Goal: Task Accomplishment & Management: Complete application form

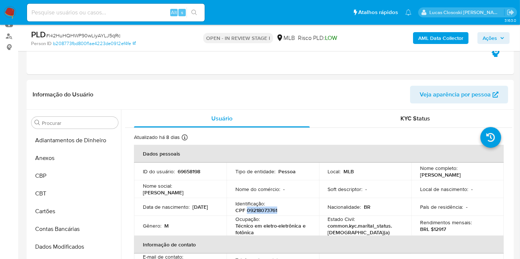
scroll to position [401, 0]
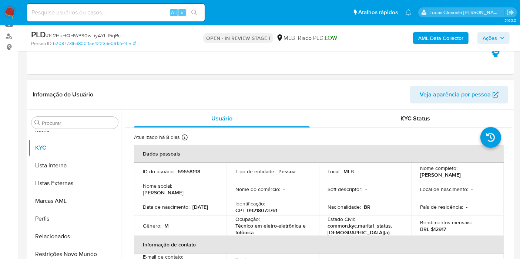
click at [336, 94] on header "Informação do Usuário Veja aparência por pessoa" at bounding box center [271, 95] width 476 height 18
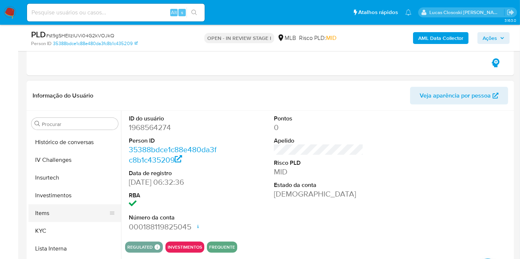
scroll to position [288, 0]
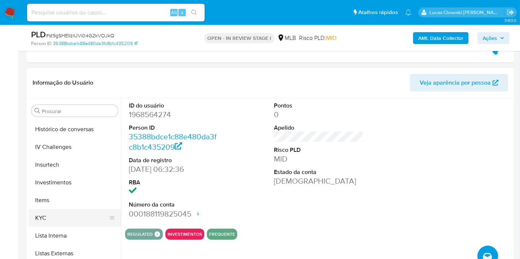
click at [65, 222] on button "KYC" at bounding box center [71, 218] width 87 height 18
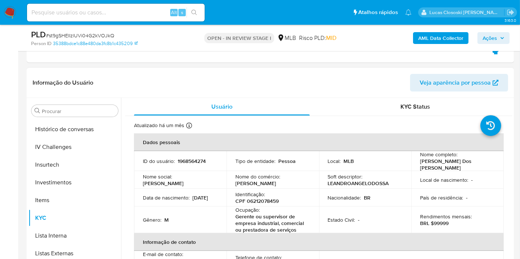
click at [257, 198] on p "CPF 06212078459" at bounding box center [256, 201] width 43 height 7
copy p "06212078459"
click at [463, 37] on b "AML Data Collector" at bounding box center [440, 38] width 45 height 12
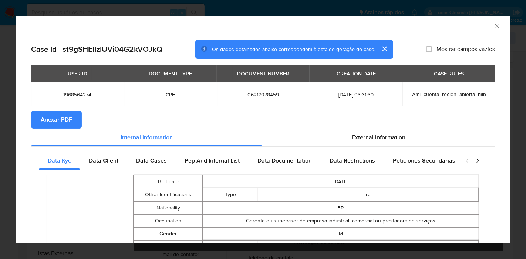
click at [59, 125] on span "Anexar PDF" at bounding box center [56, 120] width 31 height 16
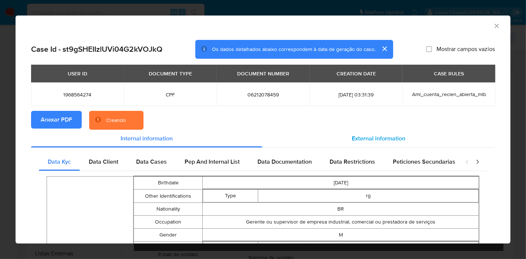
click at [390, 132] on div "External information" at bounding box center [378, 139] width 233 height 18
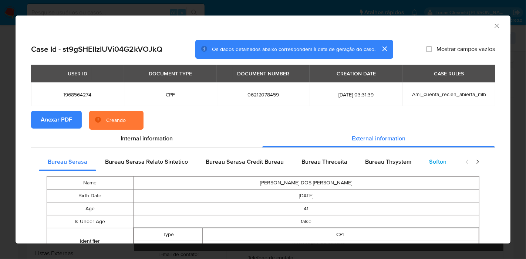
click at [434, 162] on span "Softon" at bounding box center [437, 162] width 17 height 9
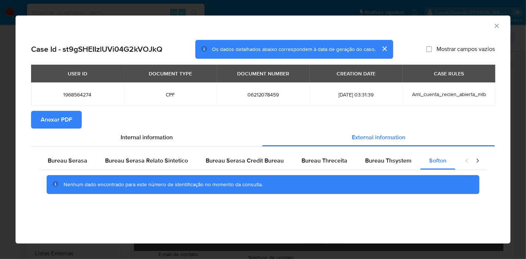
click at [497, 22] on icon "Fechar a janela" at bounding box center [496, 25] width 7 height 7
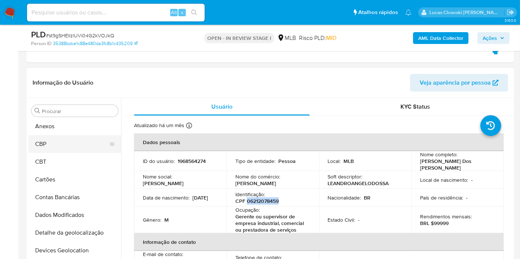
scroll to position [0, 0]
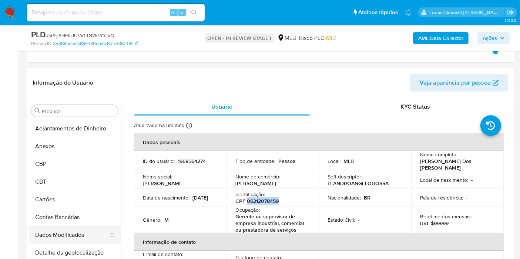
click at [78, 240] on button "Dados Modificados" at bounding box center [71, 235] width 87 height 18
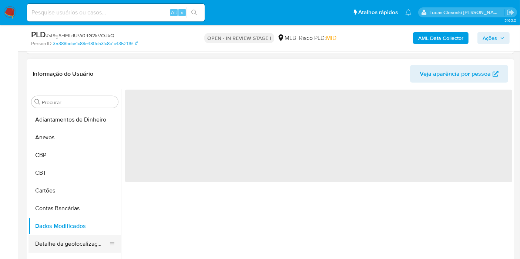
click at [79, 251] on button "Detalhe da geolocalização" at bounding box center [71, 244] width 87 height 18
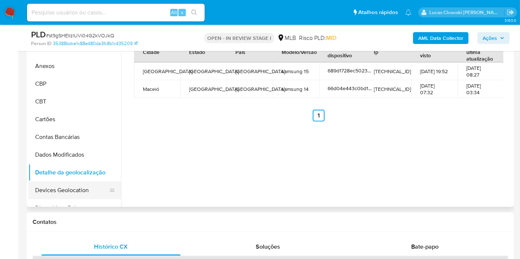
scroll to position [370, 0]
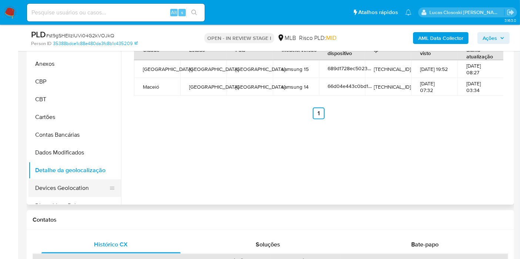
click at [71, 192] on button "Devices Geolocation" at bounding box center [71, 188] width 87 height 18
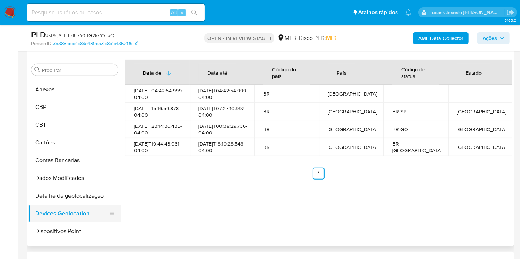
scroll to position [41, 0]
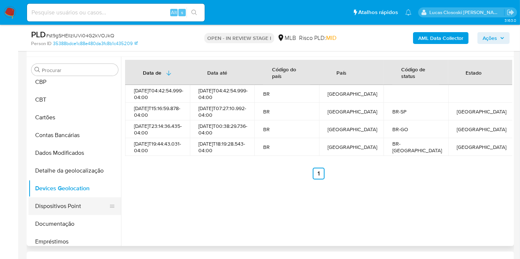
click at [61, 211] on button "Dispositivos Point" at bounding box center [71, 207] width 87 height 18
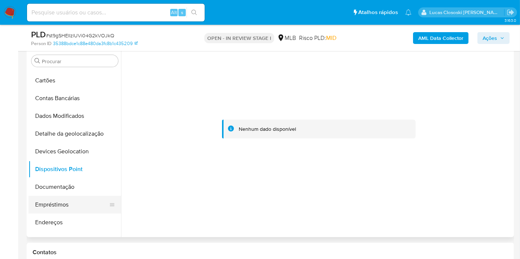
scroll to position [82, 0]
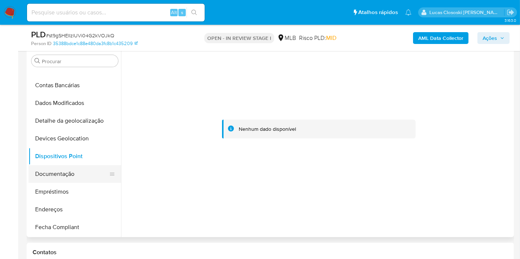
click at [67, 170] on button "Documentação" at bounding box center [71, 174] width 87 height 18
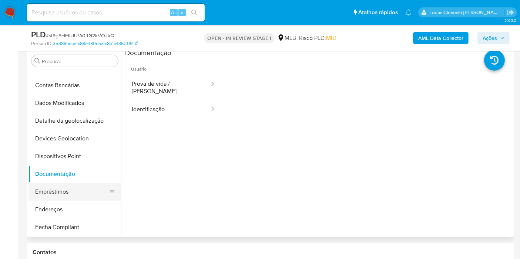
click at [72, 194] on button "Empréstimos" at bounding box center [71, 192] width 87 height 18
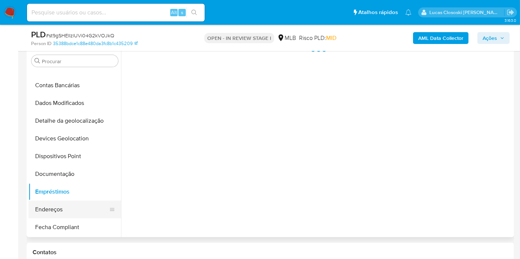
click at [73, 201] on button "Endereços" at bounding box center [71, 210] width 87 height 18
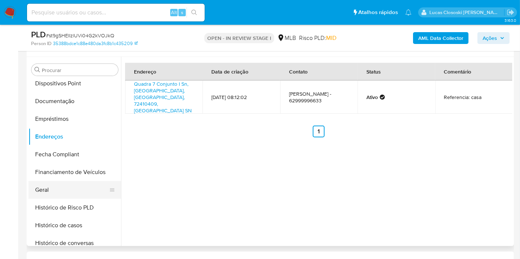
scroll to position [164, 0]
click at [79, 196] on button "Geral" at bounding box center [71, 190] width 87 height 18
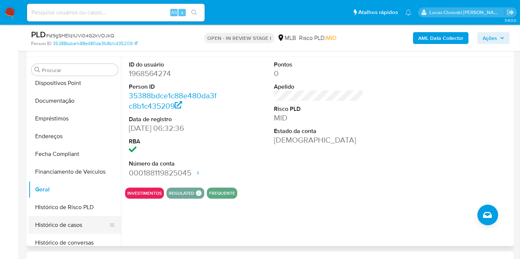
click at [66, 222] on button "Histórico de casos" at bounding box center [71, 225] width 87 height 18
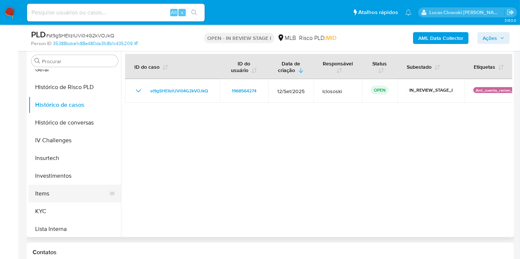
scroll to position [288, 0]
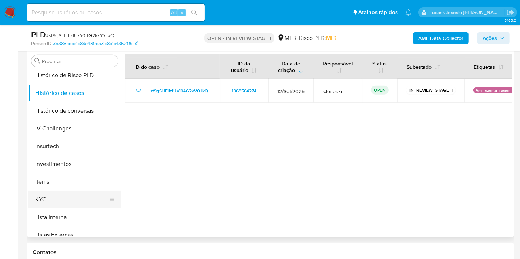
click at [52, 192] on button "KYC" at bounding box center [71, 200] width 87 height 18
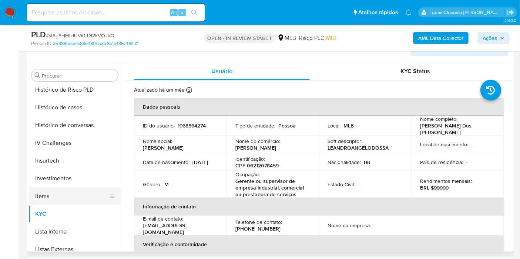
scroll to position [370, 0]
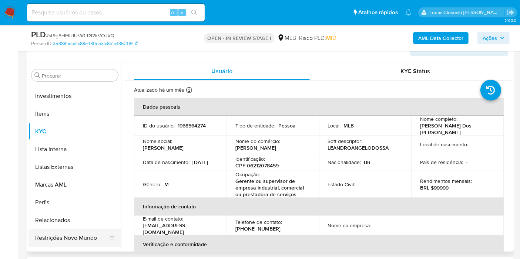
click at [90, 236] on button "Restrições Novo Mundo" at bounding box center [71, 238] width 87 height 18
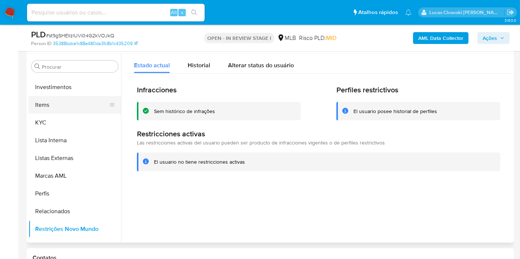
click at [64, 107] on button "Items" at bounding box center [71, 105] width 87 height 18
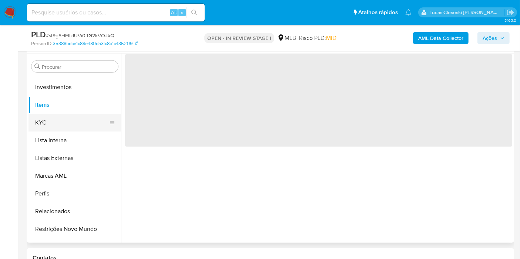
click at [71, 120] on button "KYC" at bounding box center [71, 123] width 87 height 18
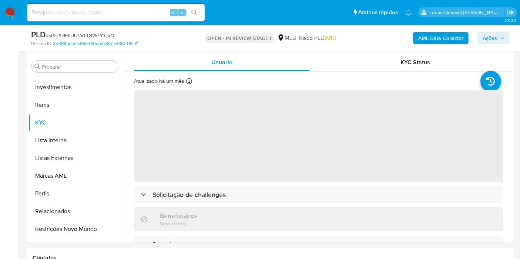
click at [99, 35] on span "# st9gSHEIIzlUVi04G2kVOJkQ" at bounding box center [80, 35] width 68 height 7
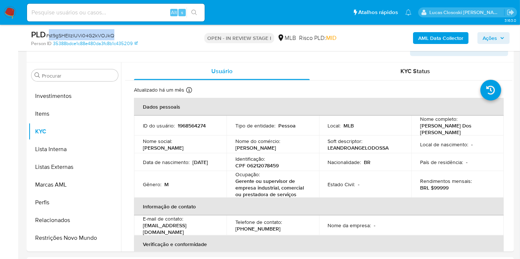
copy span "st9gSHEIIzlUVi04G2kVOJkQ"
click at [276, 162] on p "CPF 06212078459" at bounding box center [256, 165] width 43 height 7
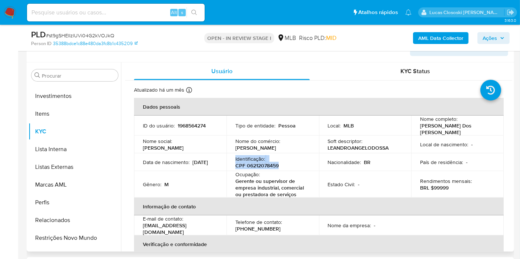
click at [276, 162] on p "CPF 06212078459" at bounding box center [256, 165] width 43 height 7
click at [269, 163] on p "CPF 06212078459" at bounding box center [256, 165] width 43 height 7
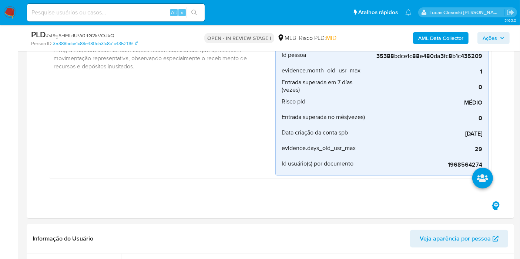
scroll to position [117, 0]
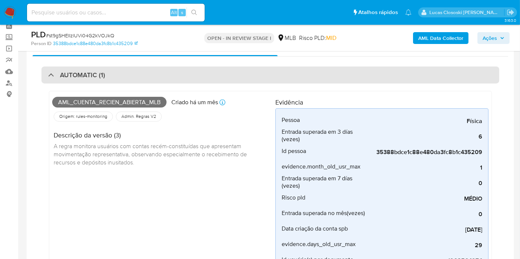
click at [185, 75] on div "AUTOMATIC (1)" at bounding box center [270, 75] width 458 height 17
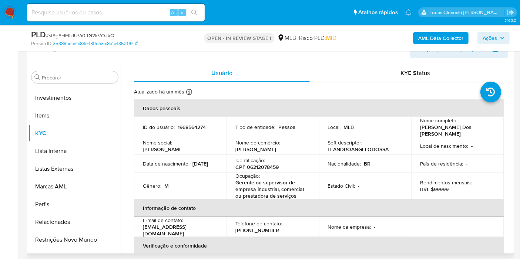
scroll to position [158, 0]
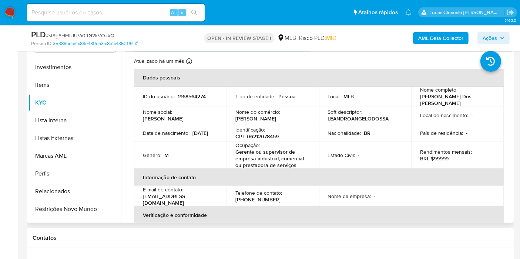
click at [273, 135] on p "CPF 06212078459" at bounding box center [256, 136] width 43 height 7
copy p "06212078459"
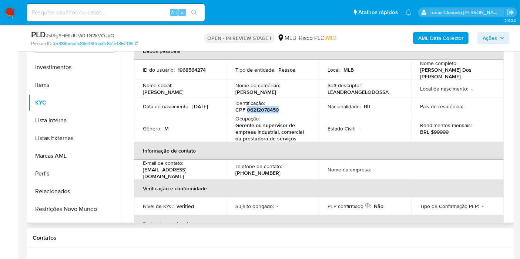
scroll to position [0, 0]
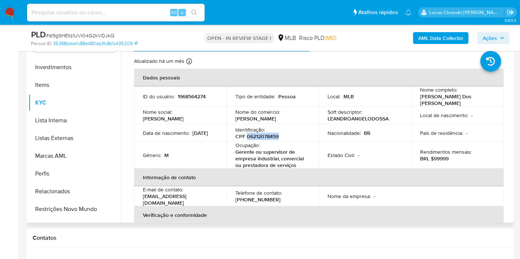
copy p "06212078459"
click at [460, 176] on th "Informação de contato" at bounding box center [319, 178] width 370 height 18
click at [263, 129] on p "Identificação :" at bounding box center [250, 130] width 30 height 7
click at [266, 133] on p "CPF 06212078459" at bounding box center [256, 136] width 43 height 7
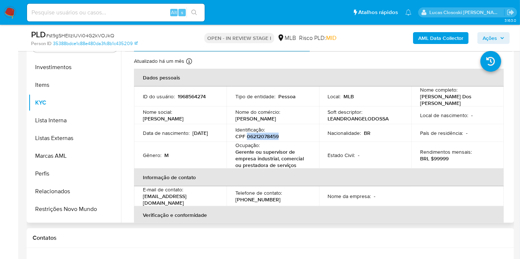
copy p "06212078459"
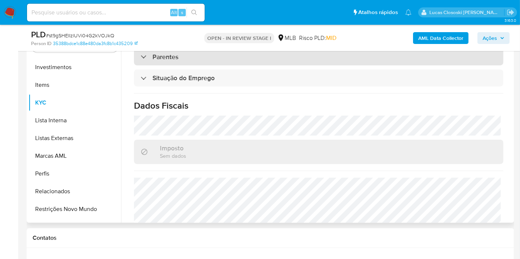
scroll to position [345, 0]
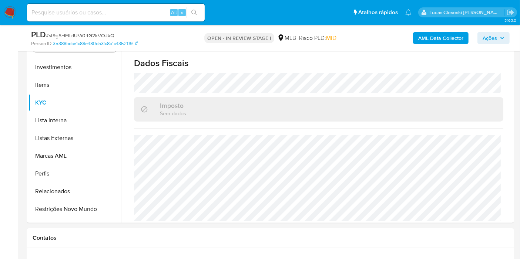
click at [105, 32] on span "# st9gSHEIIzlUVi04G2kVOJkQ" at bounding box center [80, 35] width 68 height 7
copy span "st9gSHEIIzlUVi04G2kVOJkQ"
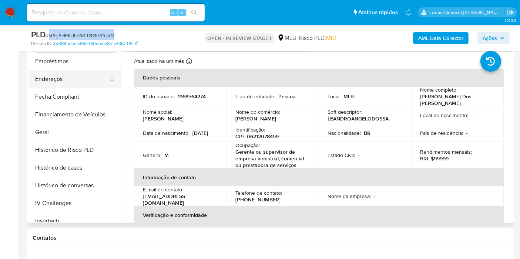
scroll to position [164, 0]
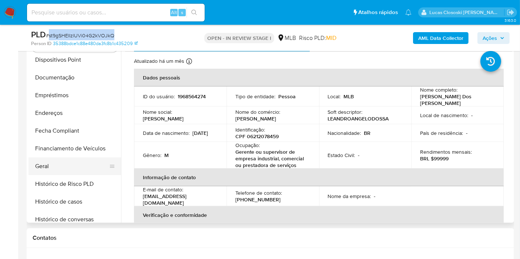
click at [56, 159] on button "Geral" at bounding box center [71, 167] width 87 height 18
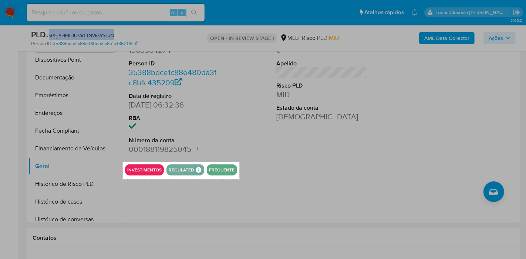
drag, startPoint x: 123, startPoint y: 162, endPoint x: 239, endPoint y: 179, distance: 117.8
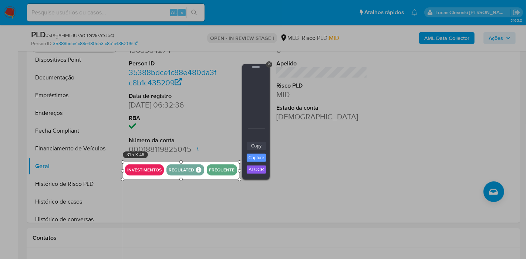
click at [250, 144] on link "Copy" at bounding box center [256, 146] width 19 height 8
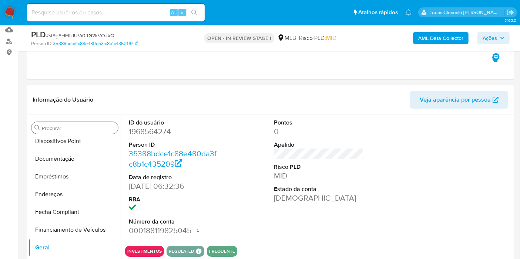
scroll to position [76, 0]
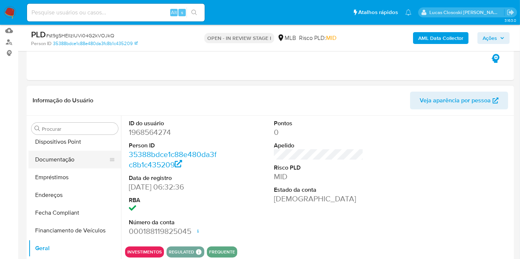
click at [55, 157] on button "Documentação" at bounding box center [71, 160] width 87 height 18
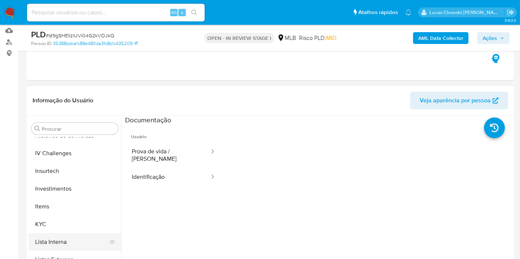
scroll to position [370, 0]
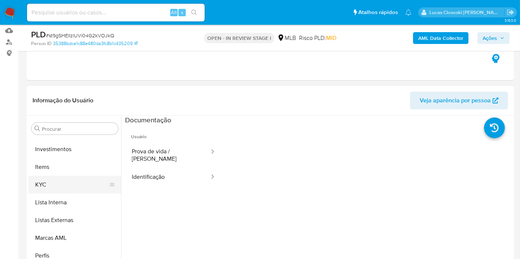
click at [46, 188] on button "KYC" at bounding box center [71, 185] width 87 height 18
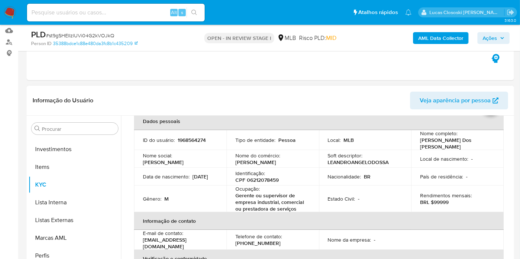
scroll to position [82, 0]
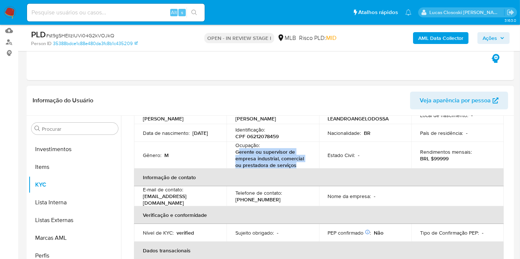
drag, startPoint x: 307, startPoint y: 162, endPoint x: 238, endPoint y: 152, distance: 70.0
click at [238, 152] on div "Ocupação : Gerente ou supervisor de empresa industrial, comercial ou prestadora…" at bounding box center [272, 155] width 75 height 27
copy p "erente ou supervisor de empresa industrial, comercial ou prestadora de serviços"
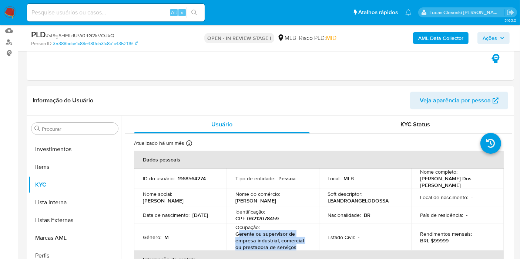
click at [496, 37] on span "Ações" at bounding box center [490, 38] width 14 height 12
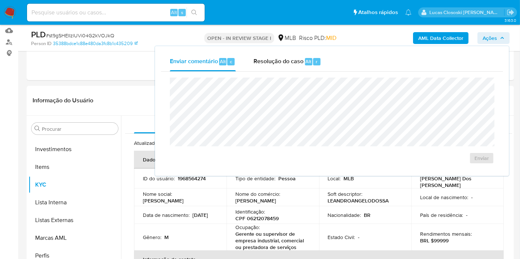
click at [282, 72] on div "Enviar" at bounding box center [332, 121] width 342 height 98
click at [281, 64] on span "Resolução do caso" at bounding box center [278, 61] width 50 height 9
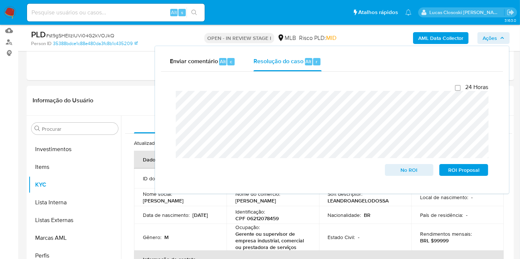
click at [494, 31] on div "AML Data Collector Ações Enviar comentário Alt c Resolução do caso Alt r Fecham…" at bounding box center [431, 37] width 158 height 17
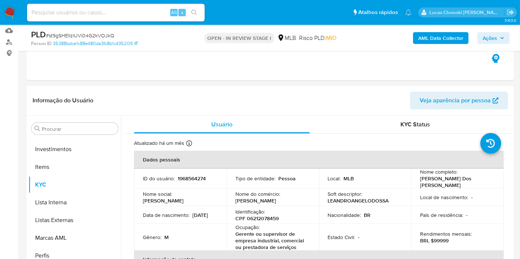
click at [494, 32] on span "Ações" at bounding box center [490, 38] width 14 height 12
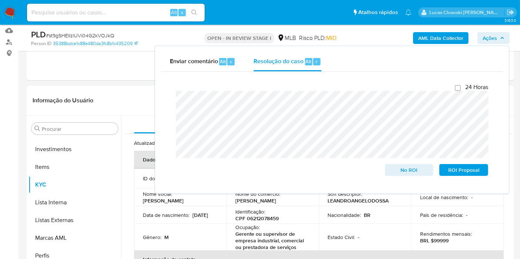
click at [494, 36] on span "Ações" at bounding box center [490, 38] width 14 height 12
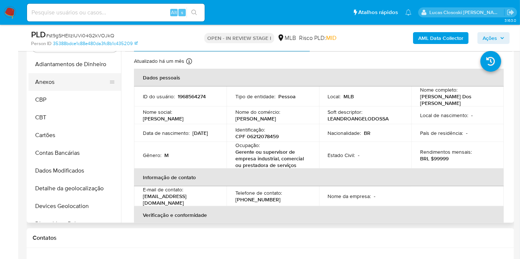
click at [55, 81] on button "Anexos" at bounding box center [71, 82] width 87 height 18
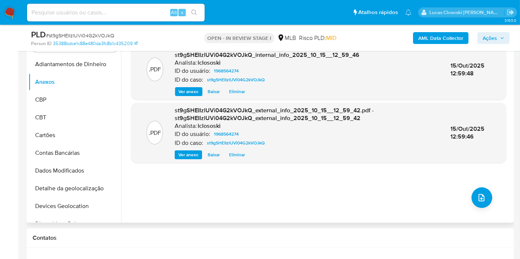
click at [460, 184] on div ".PDF st9gSHEIIzlUVi04G2kVOJkQ_internal_info_2025_10_15__12_59_46.pdf - st9gSHEI…" at bounding box center [318, 129] width 375 height 178
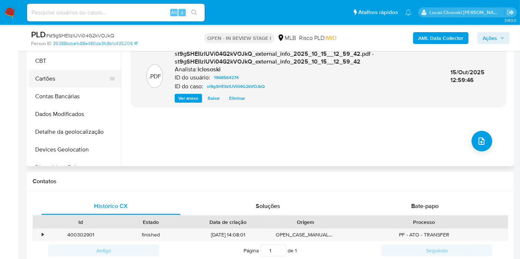
scroll to position [158, 0]
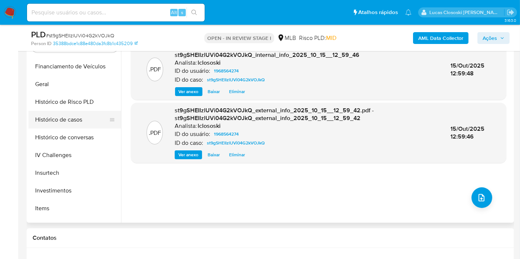
click at [64, 116] on button "Histórico de casos" at bounding box center [71, 120] width 87 height 18
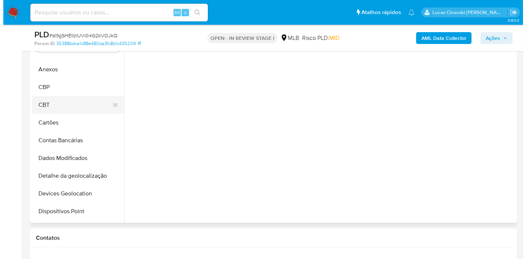
scroll to position [0, 0]
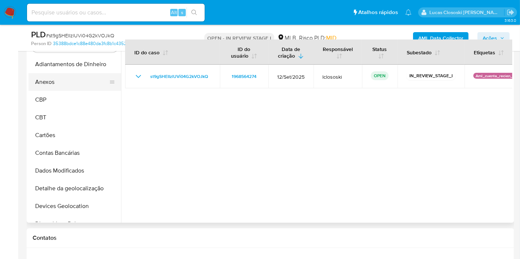
click at [68, 81] on button "Anexos" at bounding box center [71, 82] width 87 height 18
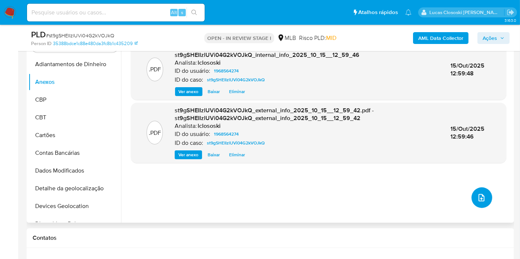
click at [476, 202] on button "upload-file" at bounding box center [481, 198] width 21 height 21
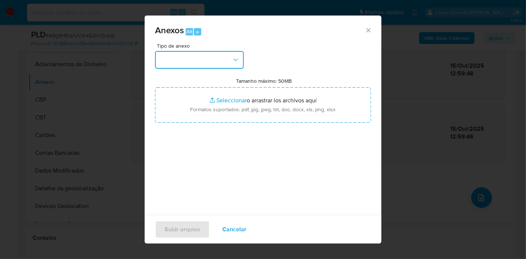
click at [211, 56] on button "button" at bounding box center [199, 60] width 89 height 18
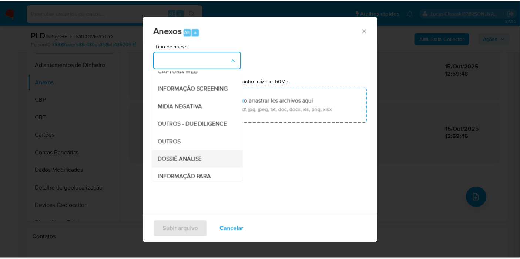
scroll to position [114, 0]
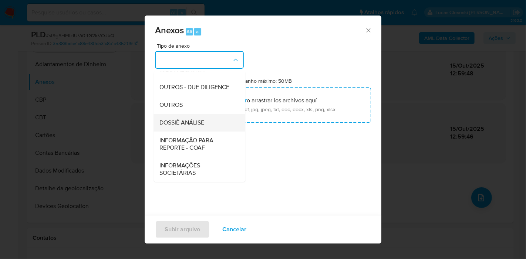
click at [195, 121] on span "DOSSIÊ ANÁLISE" at bounding box center [181, 122] width 45 height 7
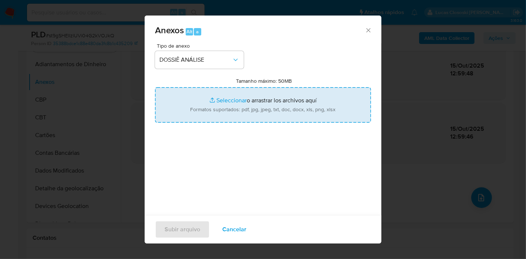
click at [205, 112] on input "Tamanho máximo: 50MB Seleccionar archivos" at bounding box center [263, 105] width 216 height 36
type input "C:\fakepath\SAR - XXXX - CPF 06212078459 - LEANDRO ANGELO DOS SANTOS.pdf"
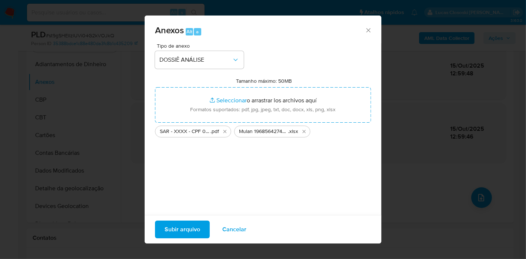
click at [188, 228] on span "Subir arquivo" at bounding box center [183, 230] width 36 height 16
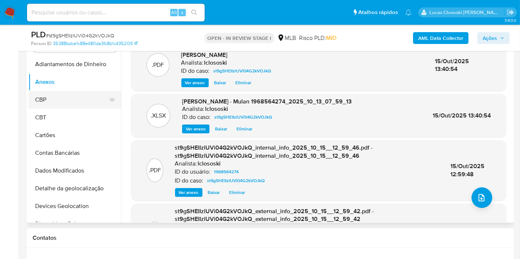
click at [55, 97] on button "CBP" at bounding box center [71, 100] width 87 height 18
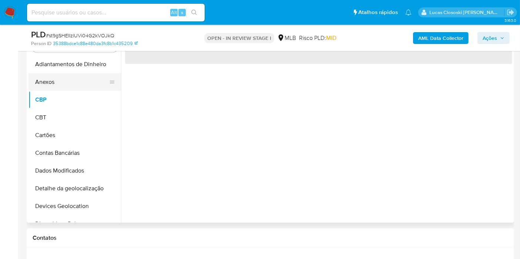
click at [57, 80] on button "Anexos" at bounding box center [71, 82] width 87 height 18
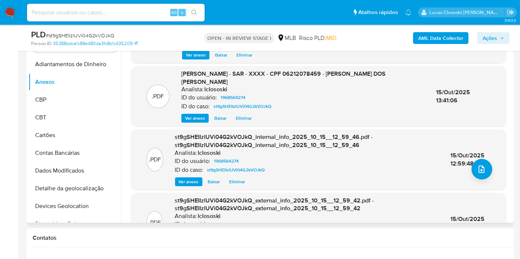
scroll to position [0, 0]
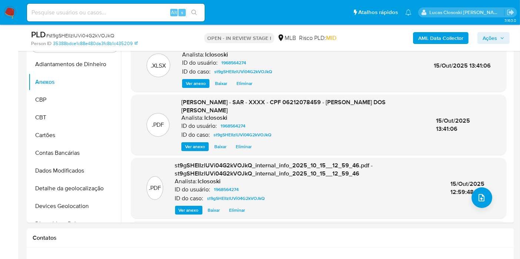
click at [491, 46] on div "AML Data Collector Ações" at bounding box center [431, 37] width 158 height 17
click at [494, 40] on span "Ações" at bounding box center [490, 38] width 14 height 12
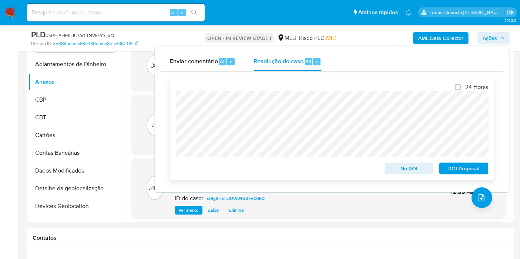
click at [467, 168] on span "ROI Proposal" at bounding box center [463, 169] width 38 height 10
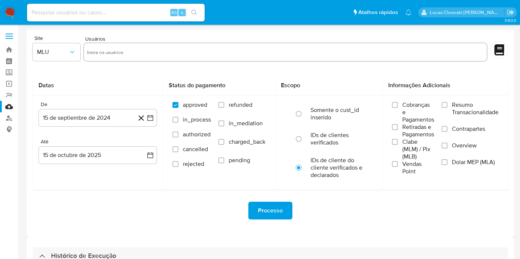
select select "10"
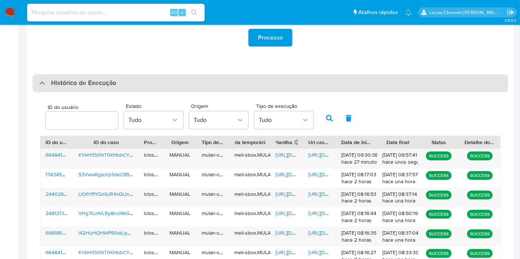
click at [146, 80] on div "Histórico de Execução" at bounding box center [271, 83] width 476 height 18
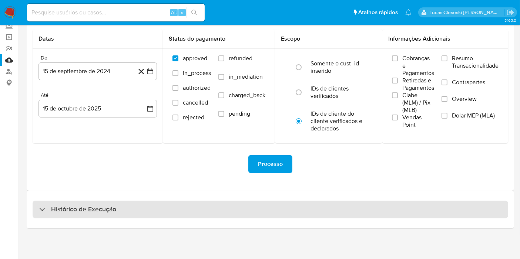
click at [175, 214] on div "Histórico de Execução" at bounding box center [271, 210] width 476 height 18
select select "10"
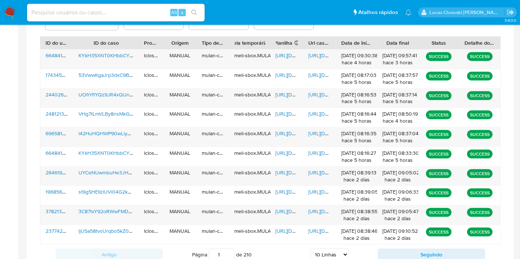
scroll to position [243, 0]
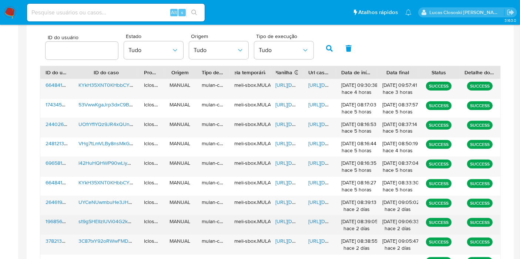
click at [294, 222] on span "https://docs.google.com/spreadsheets/d/13MpqHMBm9QMquNWS4uyUnTmWHr6xmZOAvbK8uvS…" at bounding box center [301, 221] width 51 height 7
click at [320, 221] on span "https://docs.google.com/document/d/1JVKMCsZ3LzcSV_nu52-5Af0fY9sN_n1ZOgTaXbIo5gg…" at bounding box center [333, 221] width 51 height 7
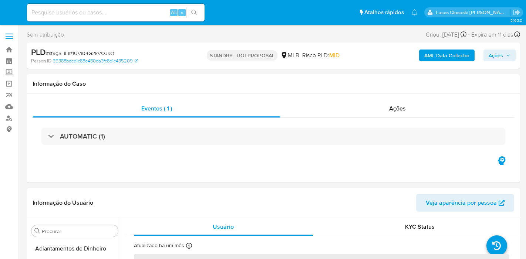
select select "10"
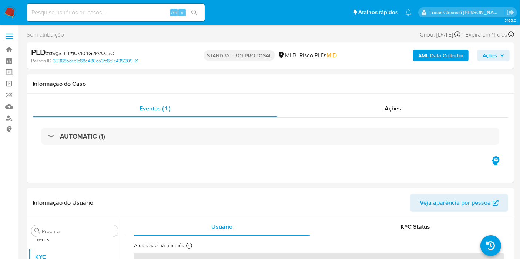
scroll to position [401, 0]
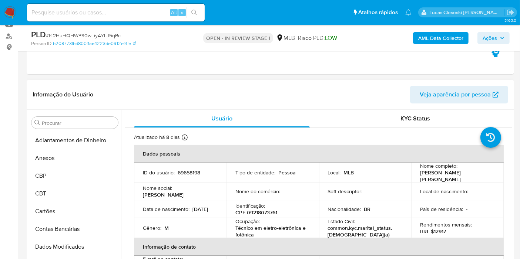
scroll to position [401, 0]
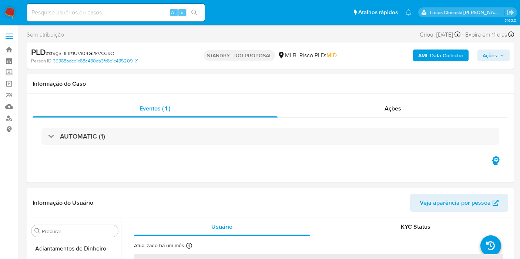
select select "10"
